Goal: Task Accomplishment & Management: Manage account settings

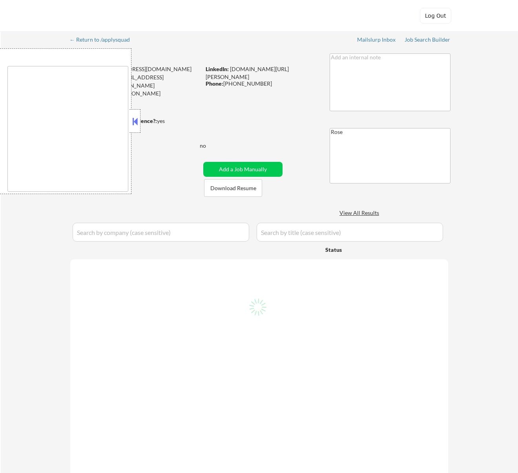
select select ""pending""
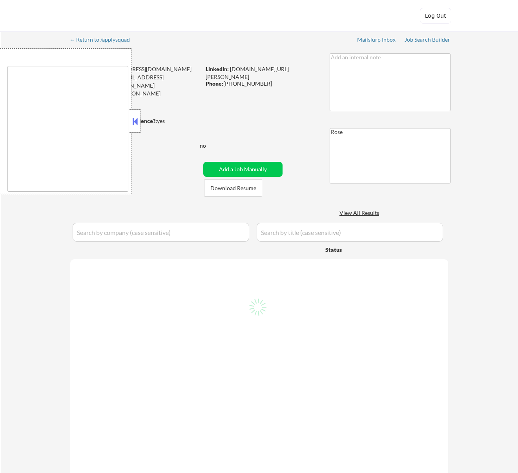
select select ""pending""
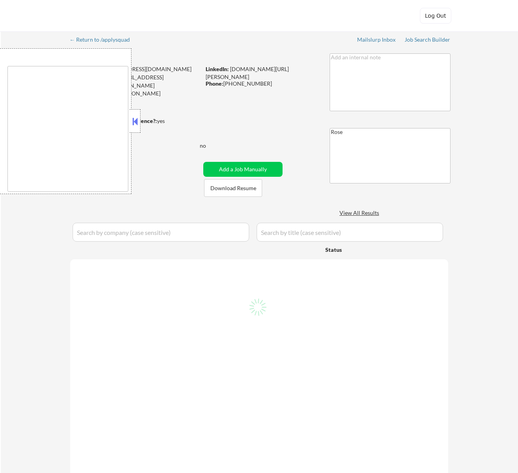
select select ""pending""
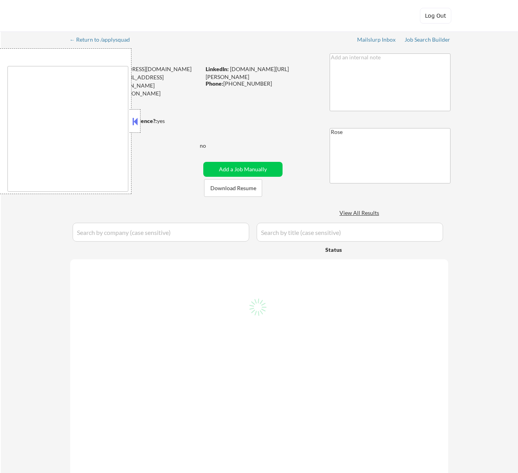
select select ""pending""
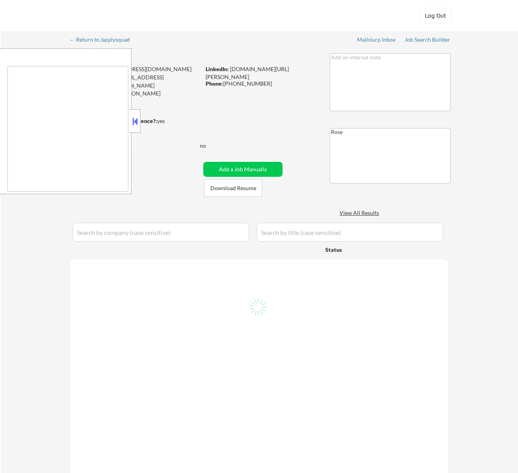
select select ""pending""
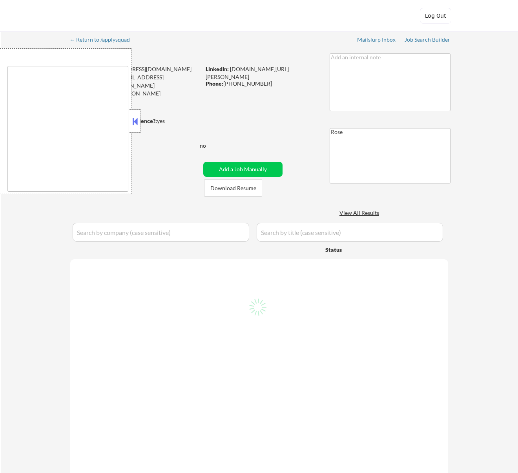
select select ""pending""
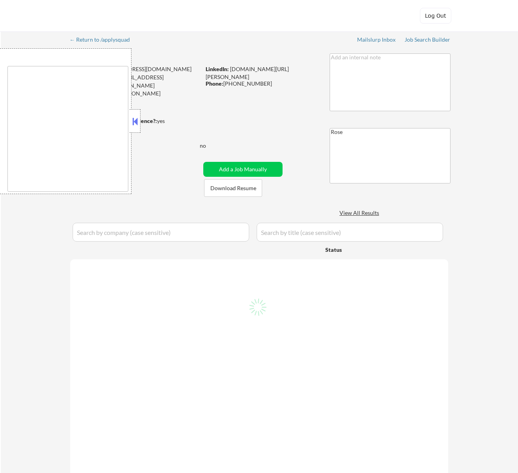
select select ""pending""
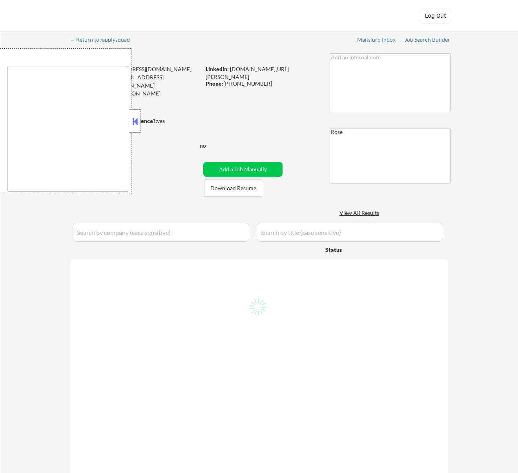
select select ""pending""
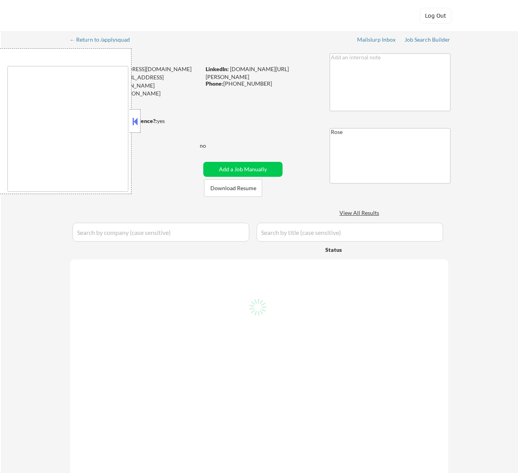
select select ""pending""
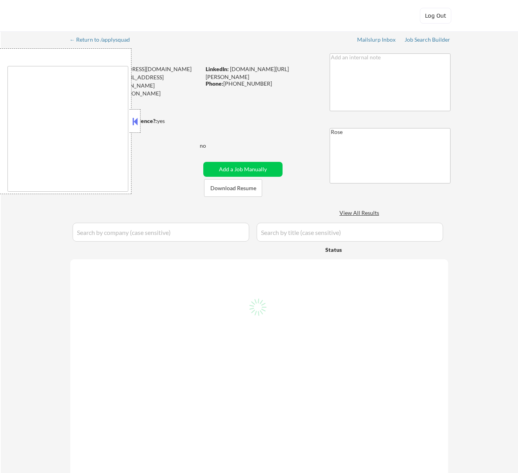
select select ""pending""
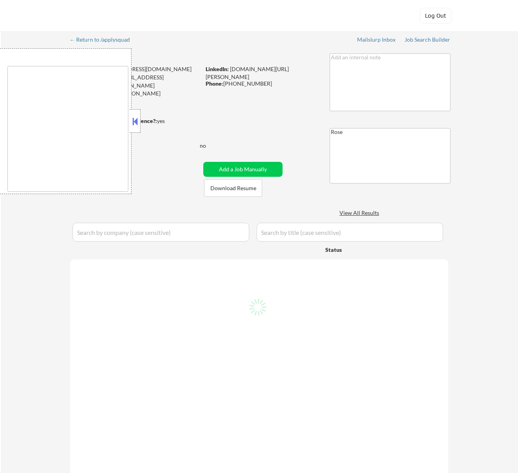
select select ""pending""
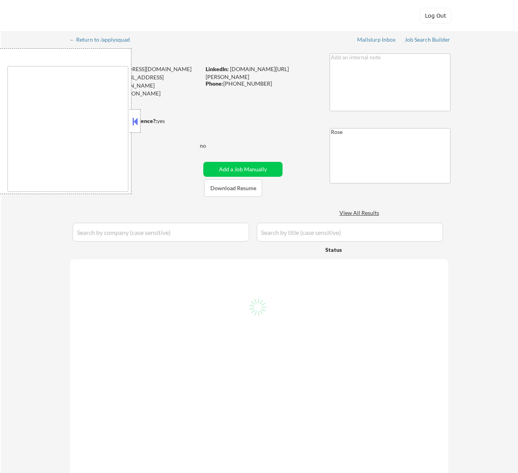
select select ""pending""
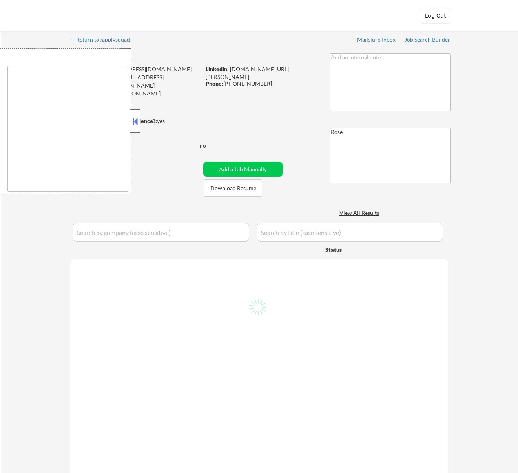
select select ""pending""
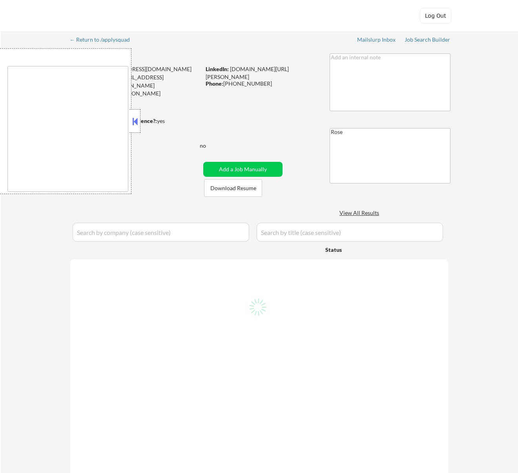
select select ""pending""
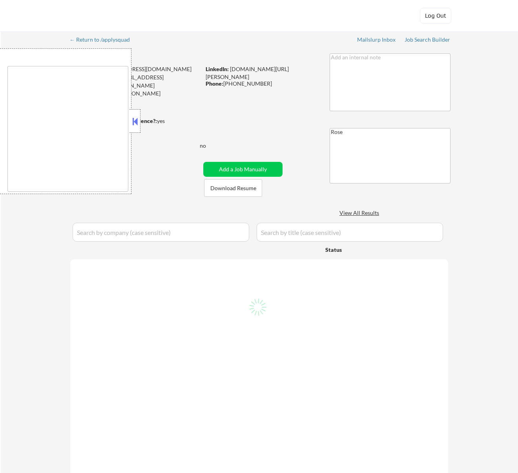
select select ""pending""
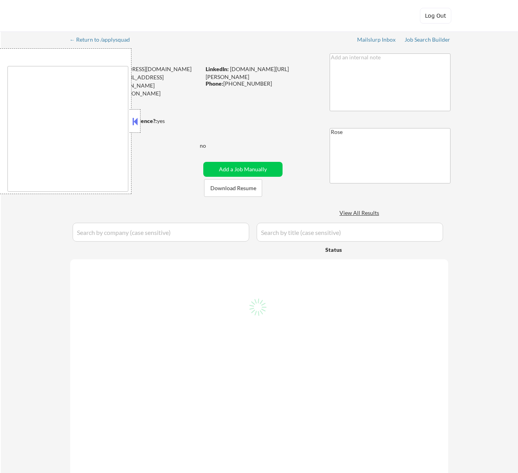
select select ""pending""
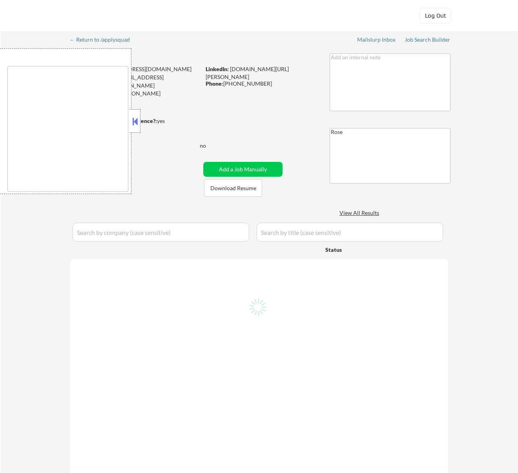
select select ""pending""
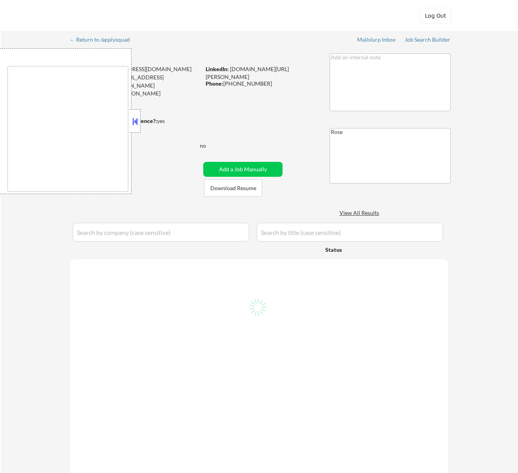
select select ""pending""
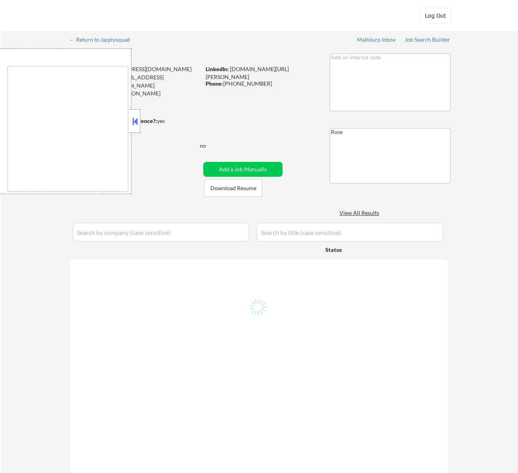
select select ""pending""
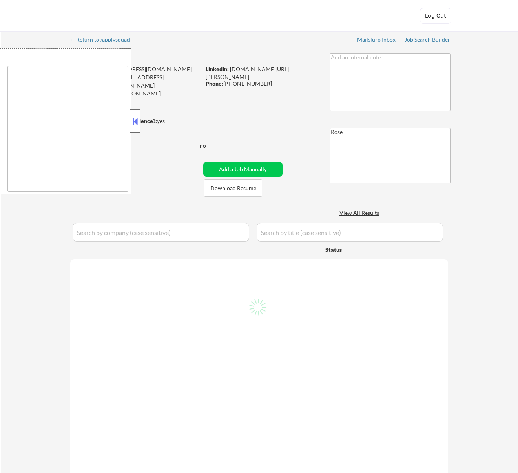
select select ""pending""
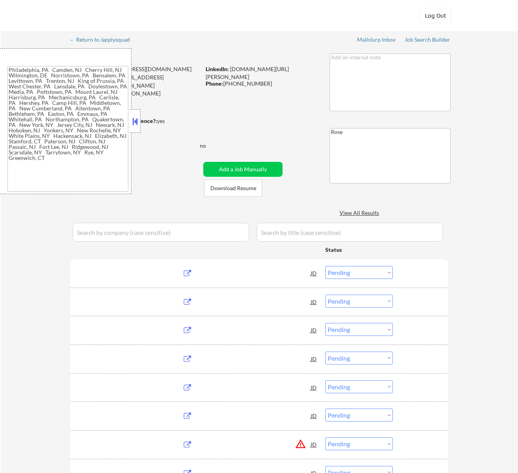
type textarea "[GEOGRAPHIC_DATA], [GEOGRAPHIC_DATA] [GEOGRAPHIC_DATA], [GEOGRAPHIC_DATA] [GEOG…"
